Goal: Information Seeking & Learning: Learn about a topic

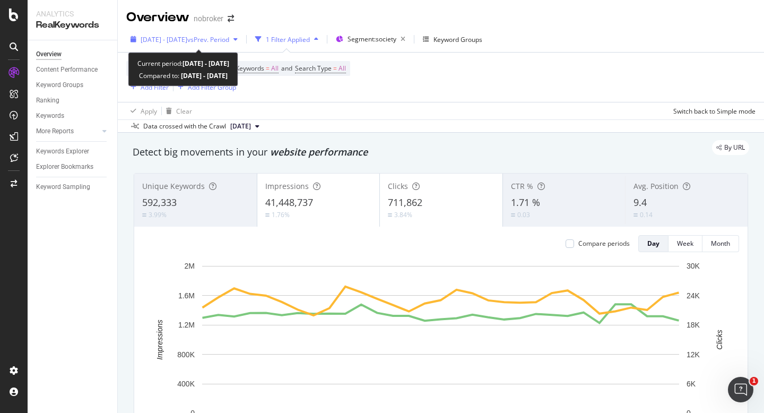
click at [162, 36] on span "2025 Aug. 1st - Aug. 31st" at bounding box center [164, 39] width 47 height 9
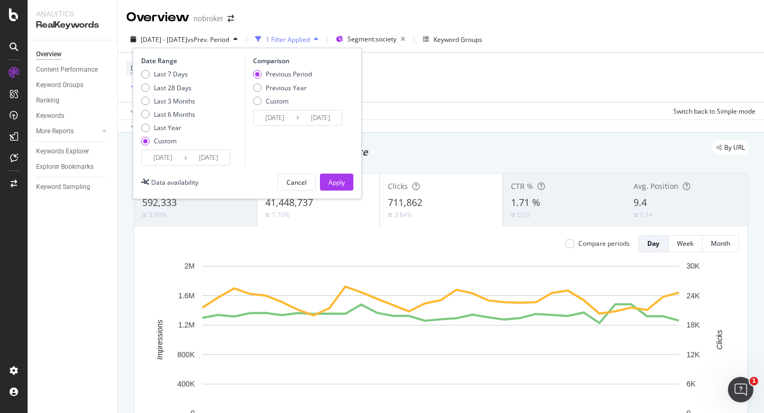
click at [164, 154] on input "2025/08/01" at bounding box center [163, 157] width 42 height 15
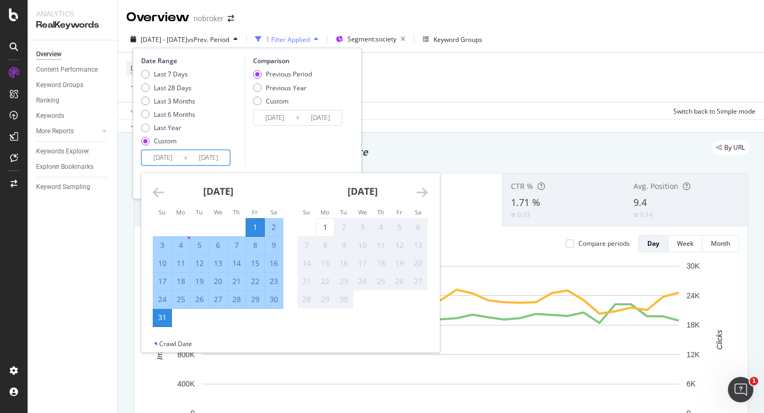
click at [300, 161] on div "Comparison Previous Period Previous Year Custom 2025/07/01 Navigate forward to …" at bounding box center [294, 110] width 101 height 109
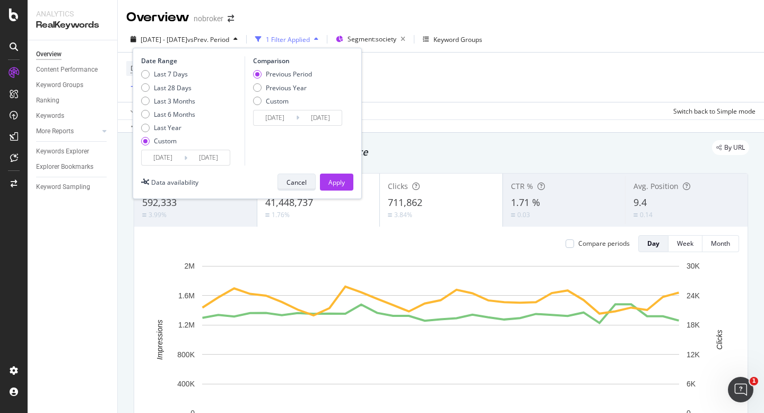
click at [291, 181] on div "Cancel" at bounding box center [296, 182] width 20 height 9
